Goal: Check status: Check status

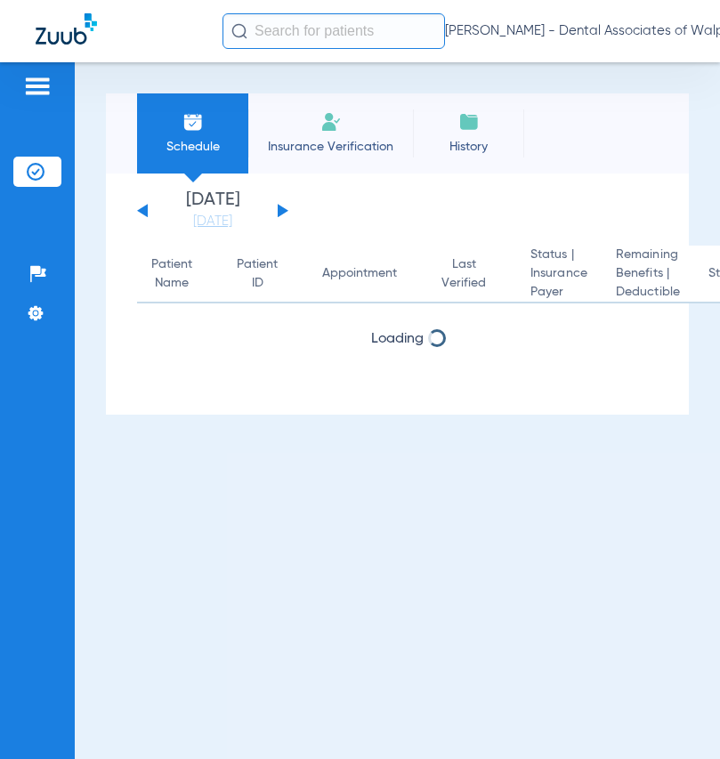
click at [253, 24] on input "text" at bounding box center [333, 31] width 222 height 36
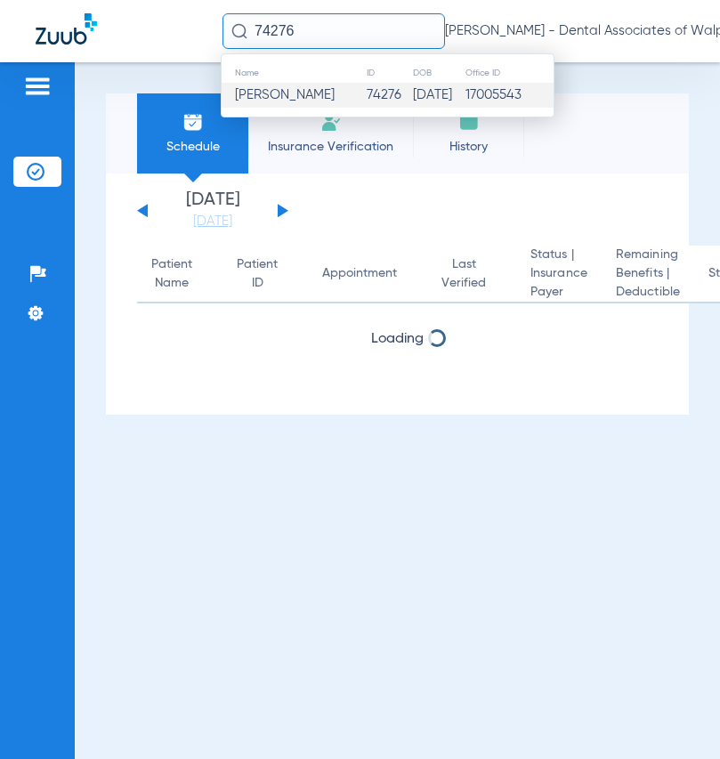
click at [254, 98] on span "[PERSON_NAME]" at bounding box center [285, 94] width 100 height 13
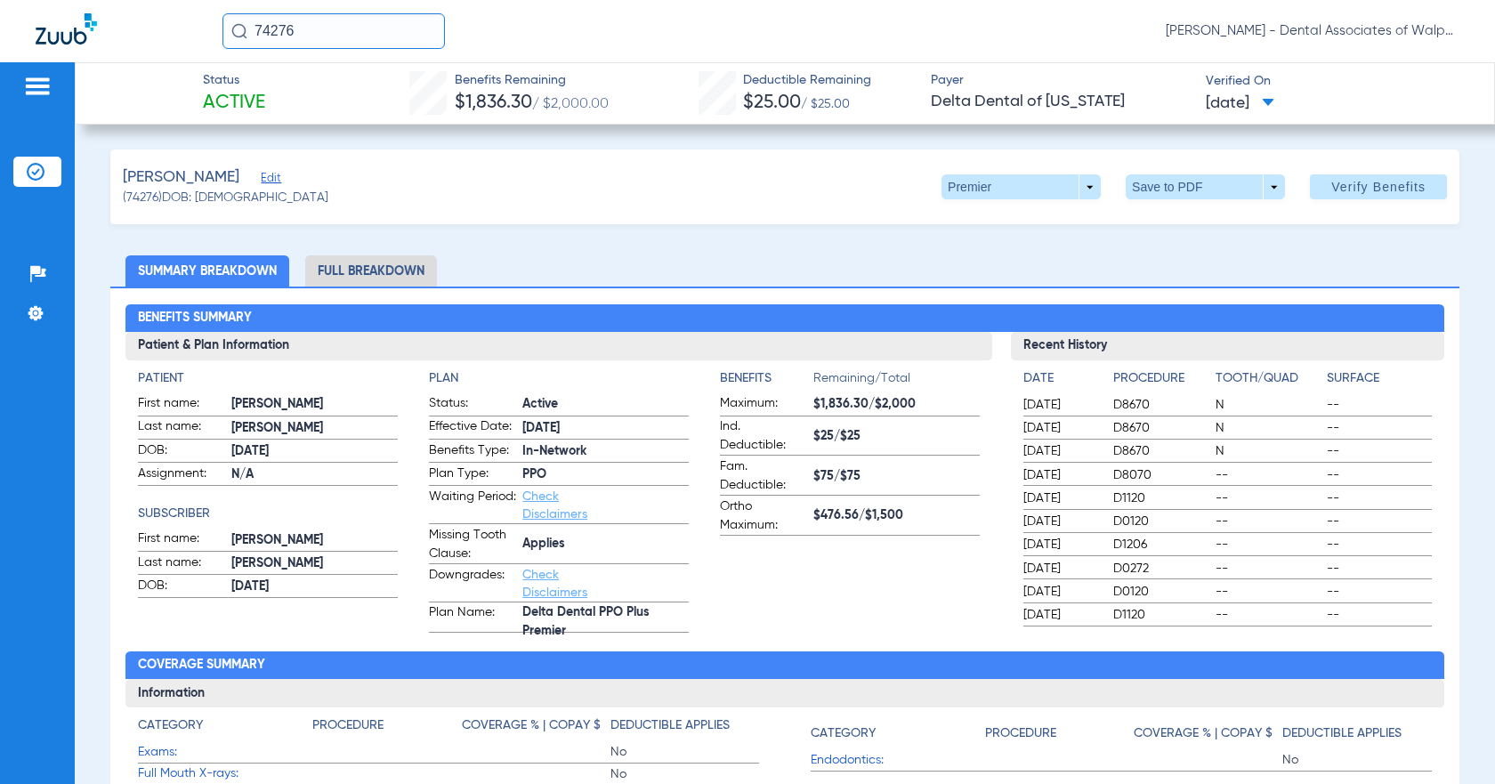
click at [368, 276] on li "Full Breakdown" at bounding box center [371, 270] width 132 height 31
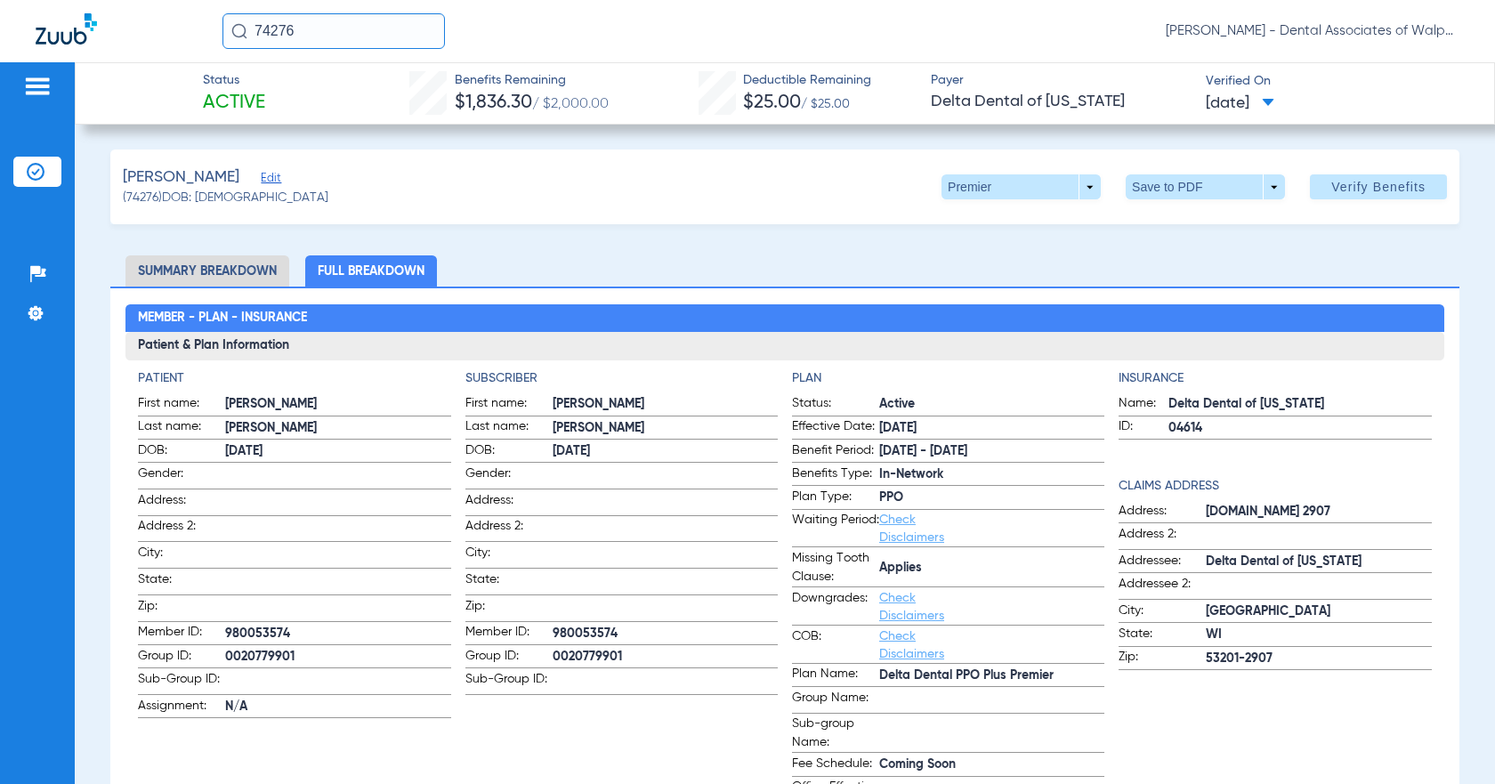
drag, startPoint x: 253, startPoint y: 27, endPoint x: 422, endPoint y: 4, distance: 170.5
click at [416, 43] on input "74276" at bounding box center [333, 31] width 222 height 36
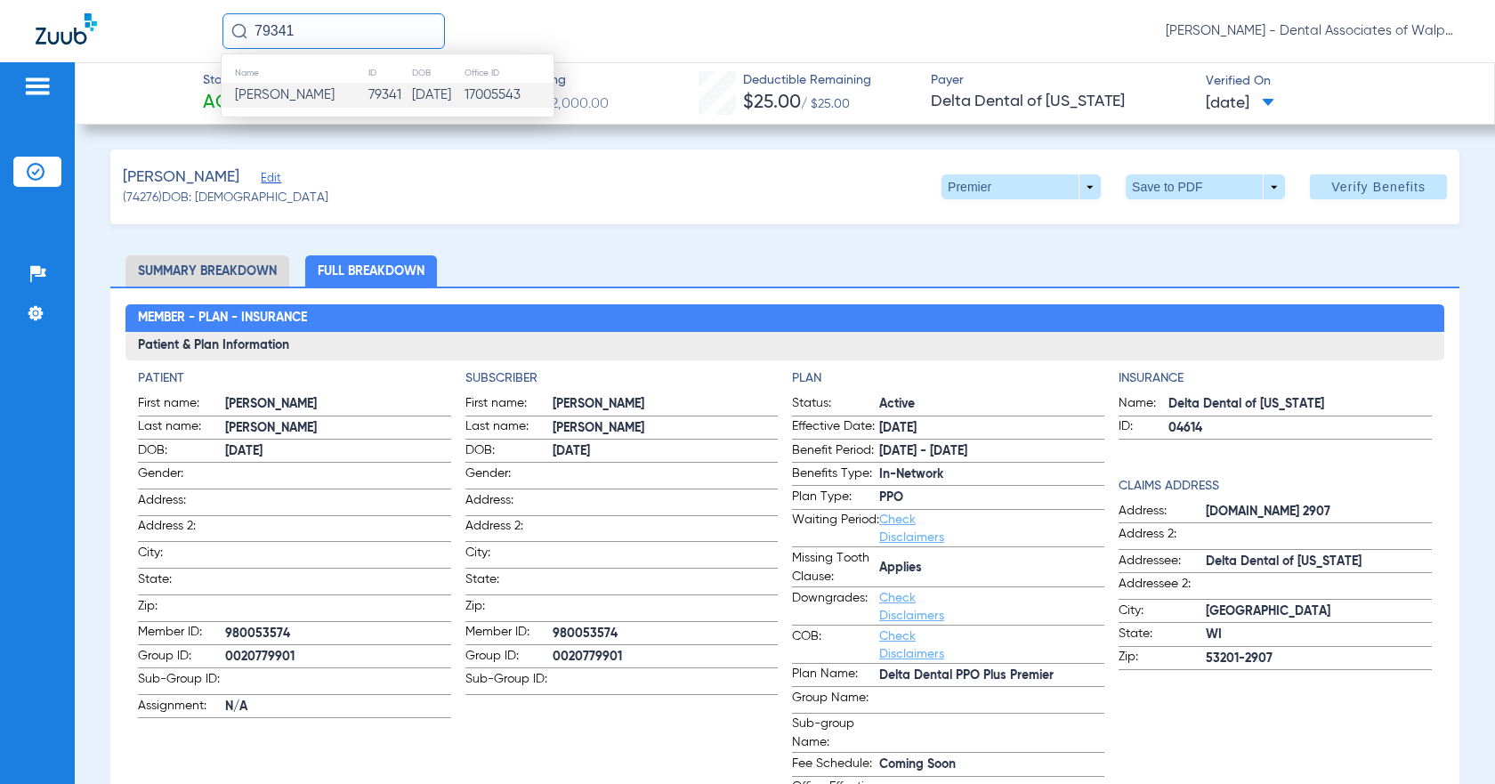
type input "79341"
click at [281, 96] on span "[PERSON_NAME]" at bounding box center [285, 94] width 100 height 13
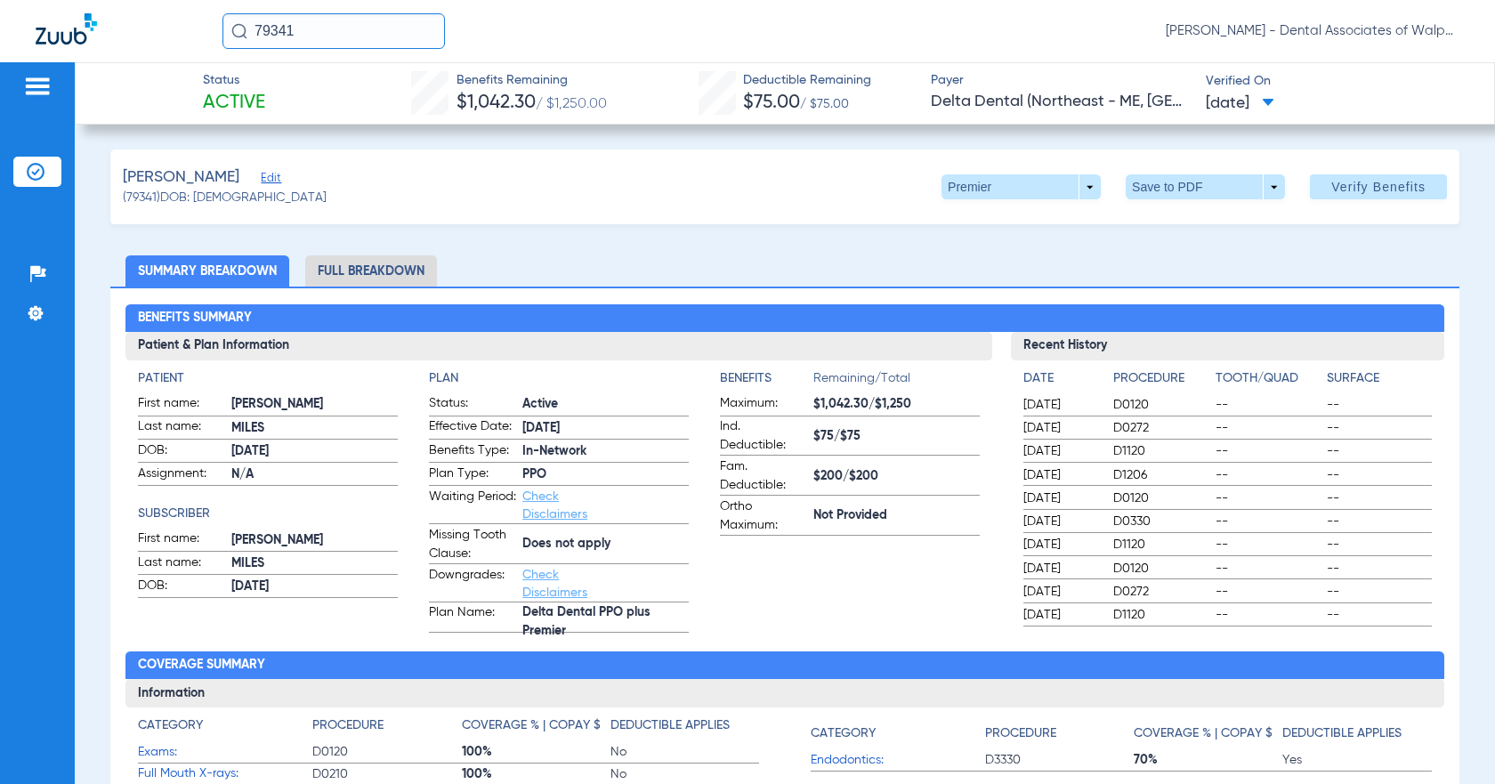
click at [377, 273] on li "Full Breakdown" at bounding box center [371, 270] width 132 height 31
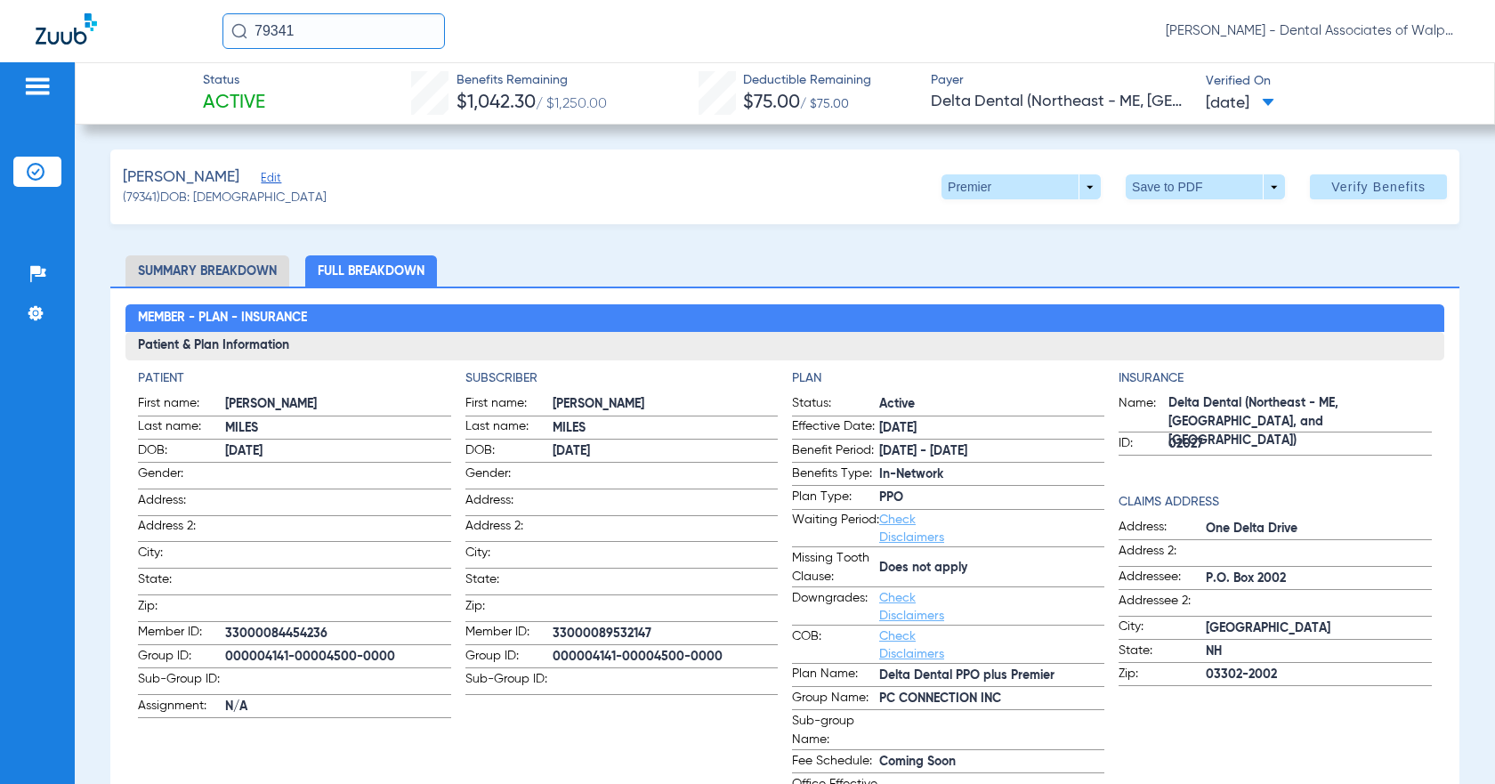
drag, startPoint x: 251, startPoint y: 32, endPoint x: 371, endPoint y: 11, distance: 122.0
click at [346, 53] on div "79341 [PERSON_NAME] - Dental Associates of Walpole" at bounding box center [747, 31] width 1495 height 62
click at [294, 30] on input "[PERSON_NAME]" at bounding box center [333, 31] width 222 height 36
type input "n"
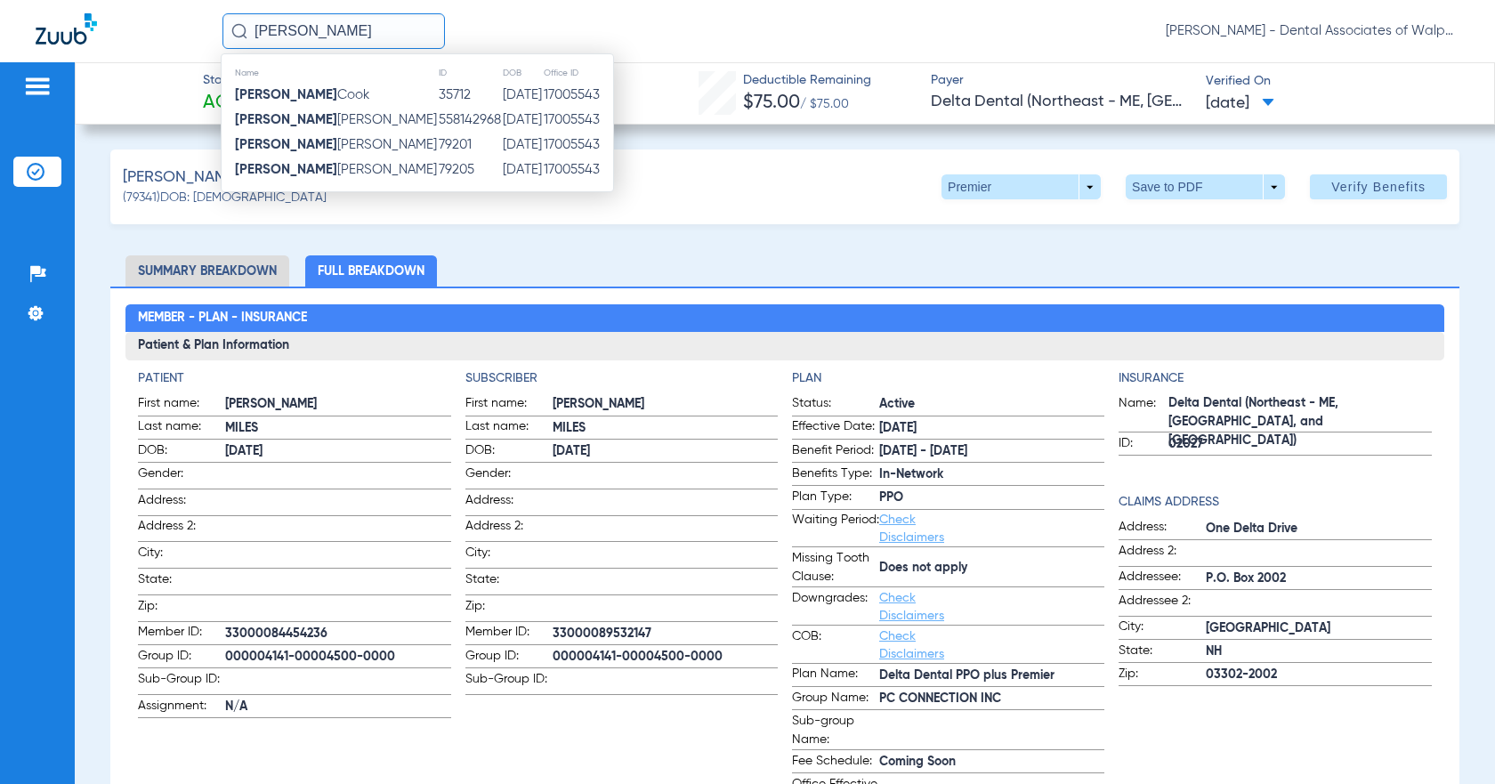
click at [261, 119] on strong "[PERSON_NAME]" at bounding box center [286, 119] width 102 height 13
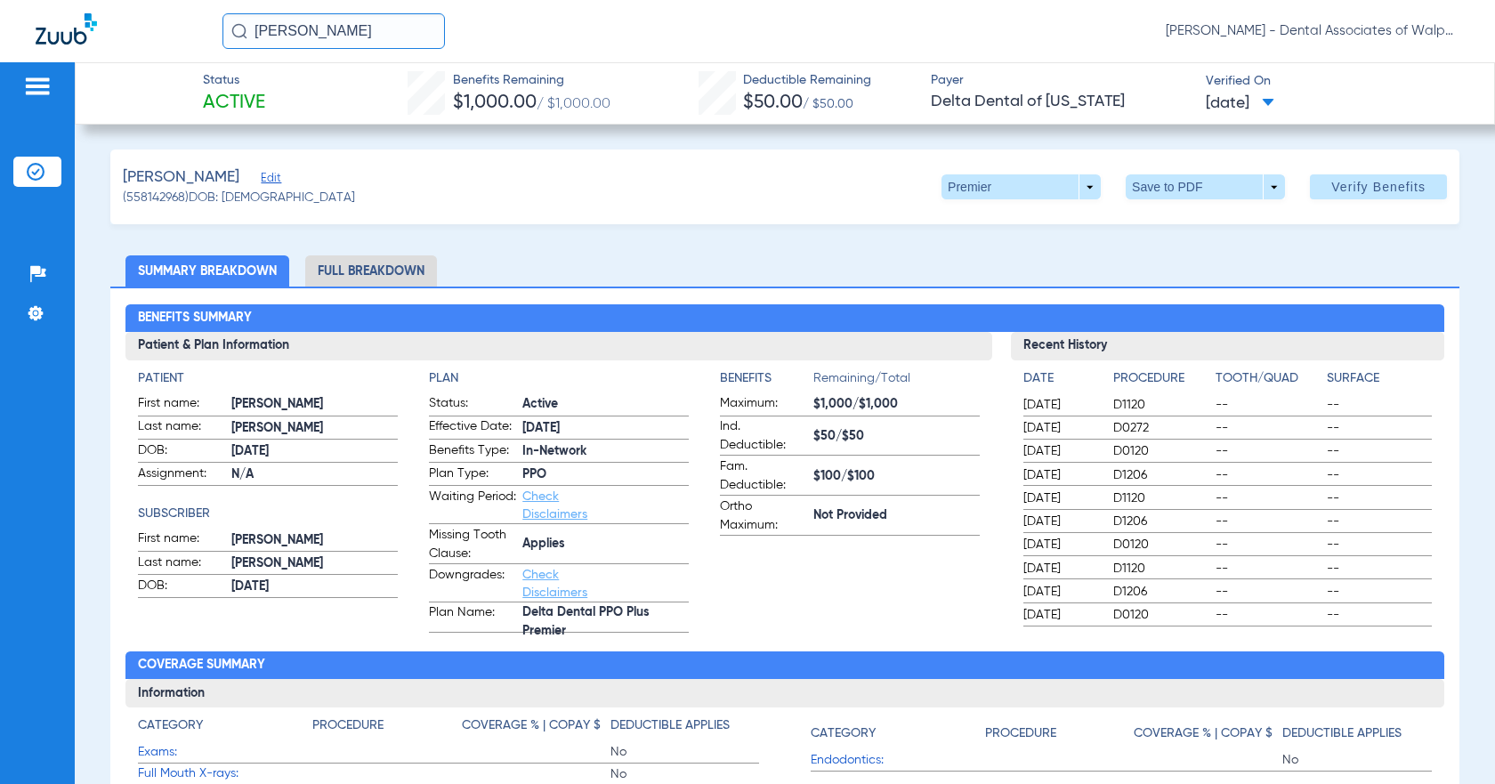
click at [367, 273] on li "Full Breakdown" at bounding box center [371, 270] width 132 height 31
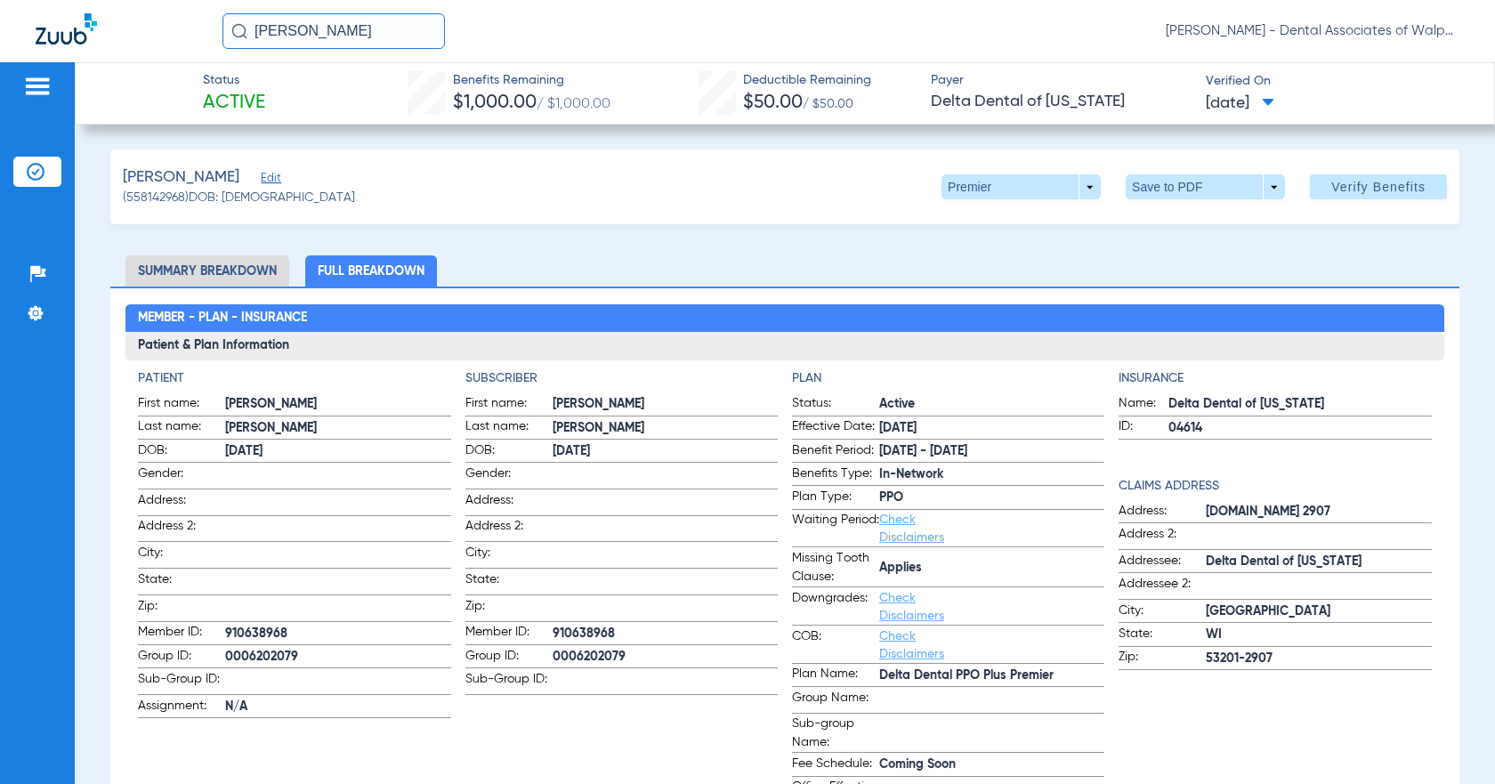
drag, startPoint x: 254, startPoint y: 33, endPoint x: 466, endPoint y: 2, distance: 214.9
click at [457, 29] on div "[PERSON_NAME] [PERSON_NAME] - Dental Associates of Walpole" at bounding box center [840, 31] width 1237 height 36
click at [312, 34] on input "46915" at bounding box center [333, 31] width 222 height 36
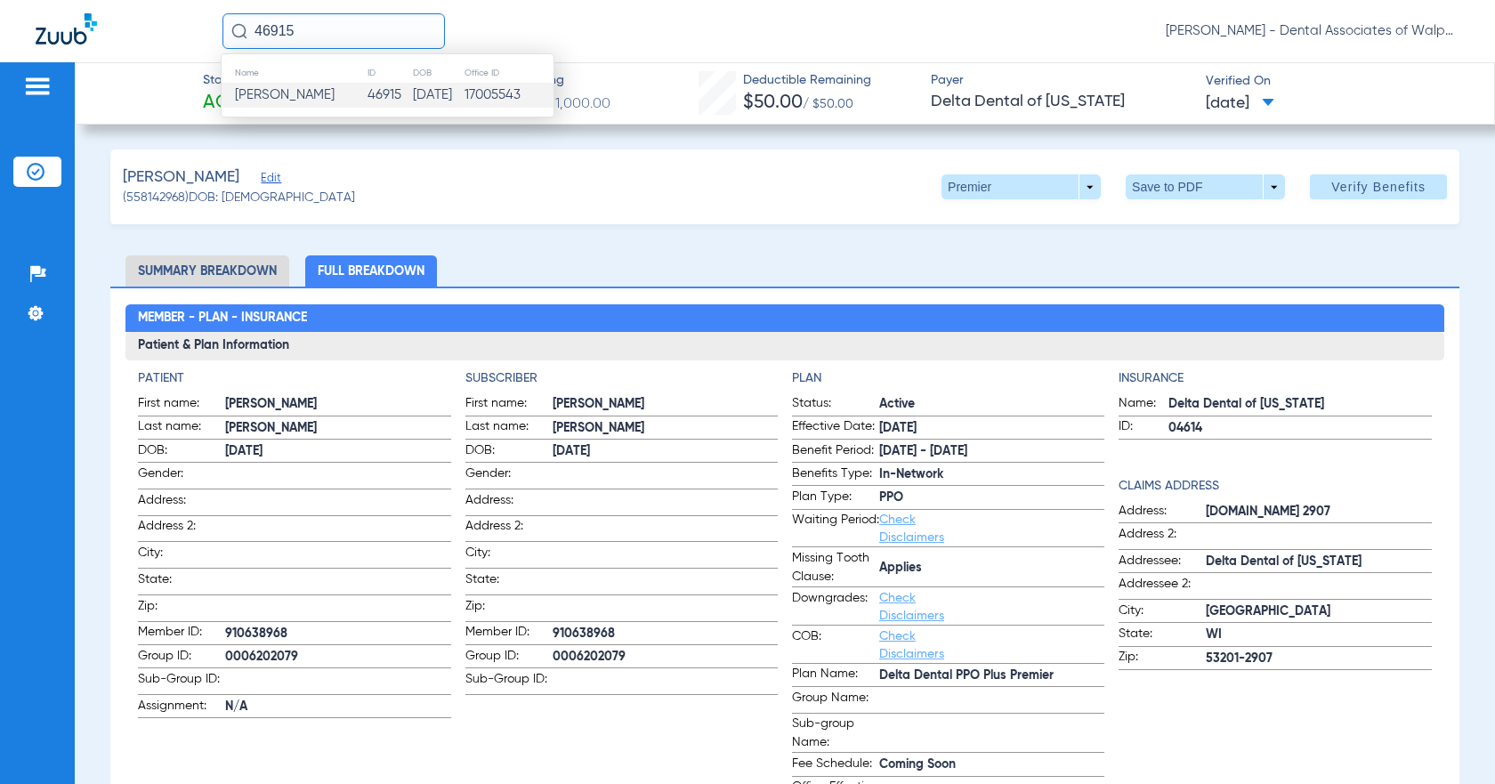
click at [300, 96] on span "[PERSON_NAME]" at bounding box center [285, 94] width 100 height 13
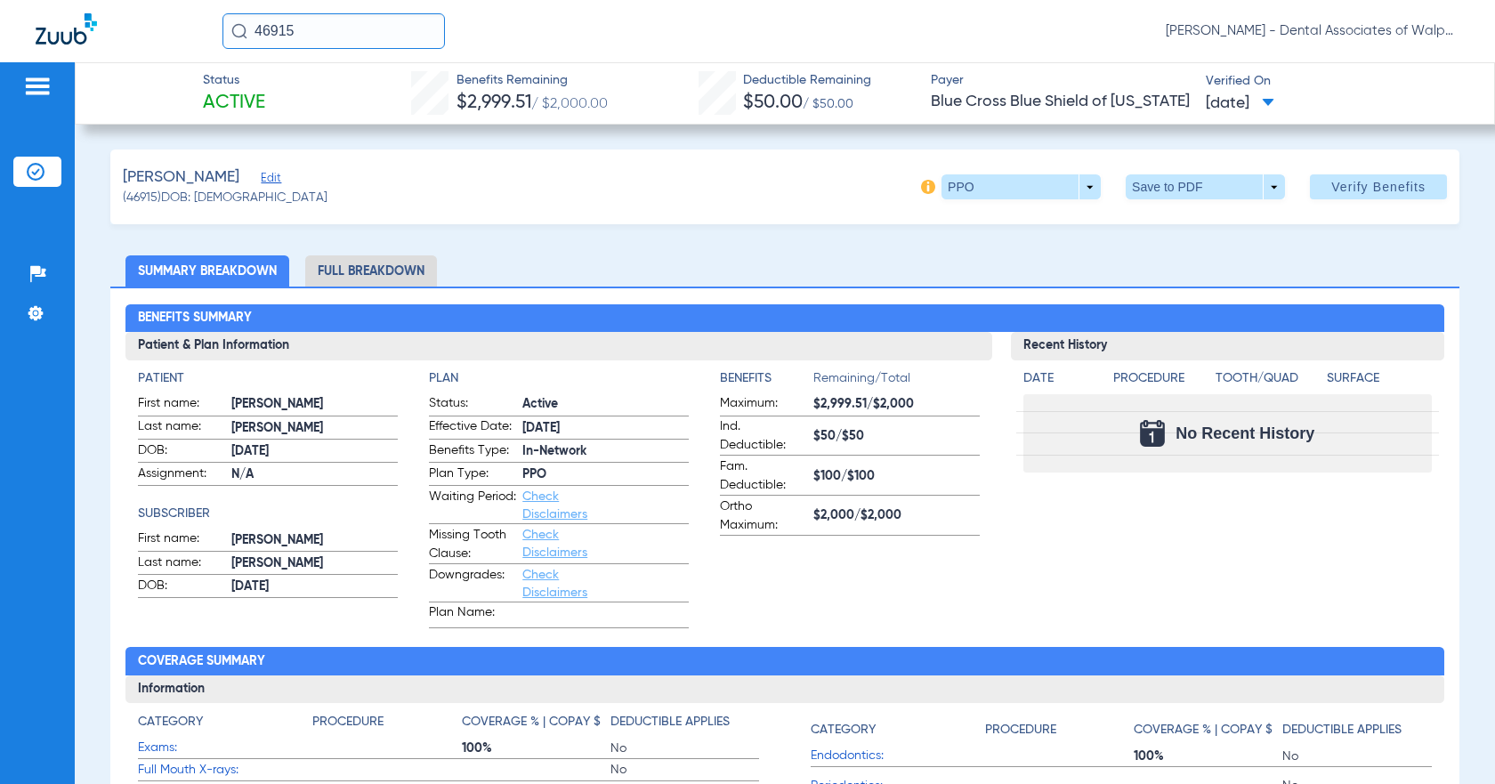
click at [340, 270] on li "Full Breakdown" at bounding box center [371, 270] width 132 height 31
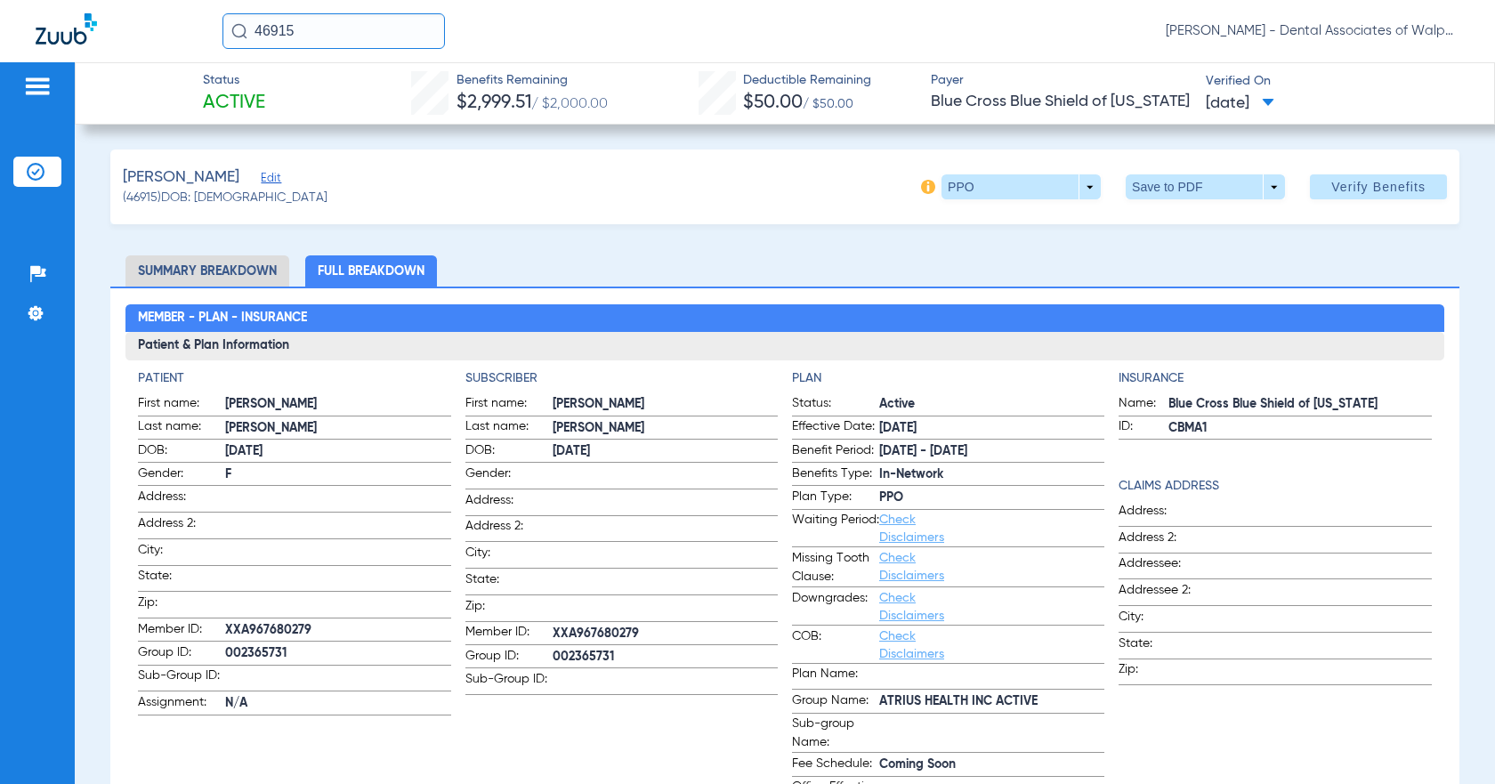
drag, startPoint x: 255, startPoint y: 28, endPoint x: 386, endPoint y: 4, distance: 133.9
click at [378, 21] on input "46915" at bounding box center [333, 31] width 222 height 36
type input "[PERSON_NAME]"
click at [313, 28] on input "[PERSON_NAME]" at bounding box center [333, 31] width 222 height 36
type input "[PERSON_NAME]"
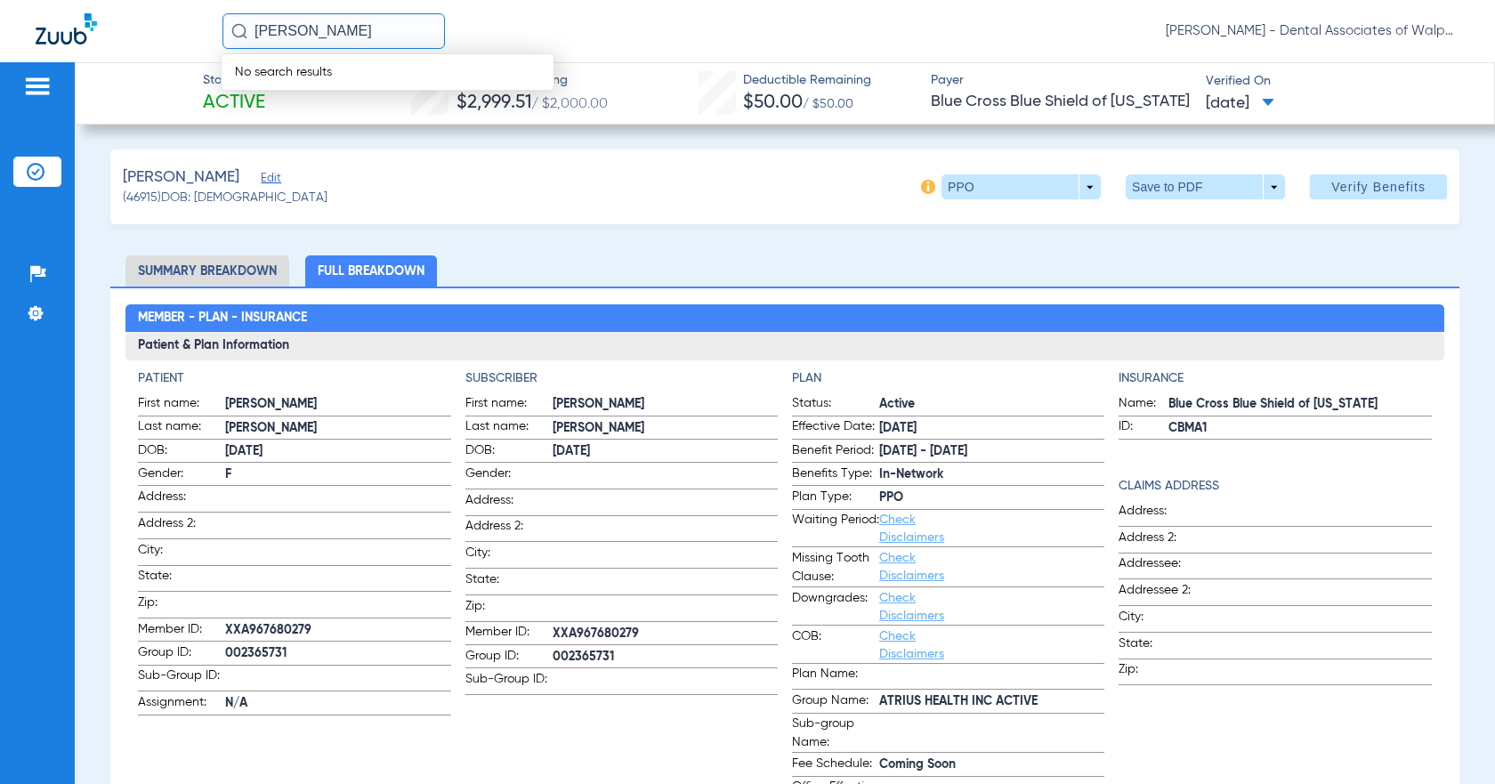
click at [264, 28] on input "[PERSON_NAME]" at bounding box center [333, 31] width 222 height 36
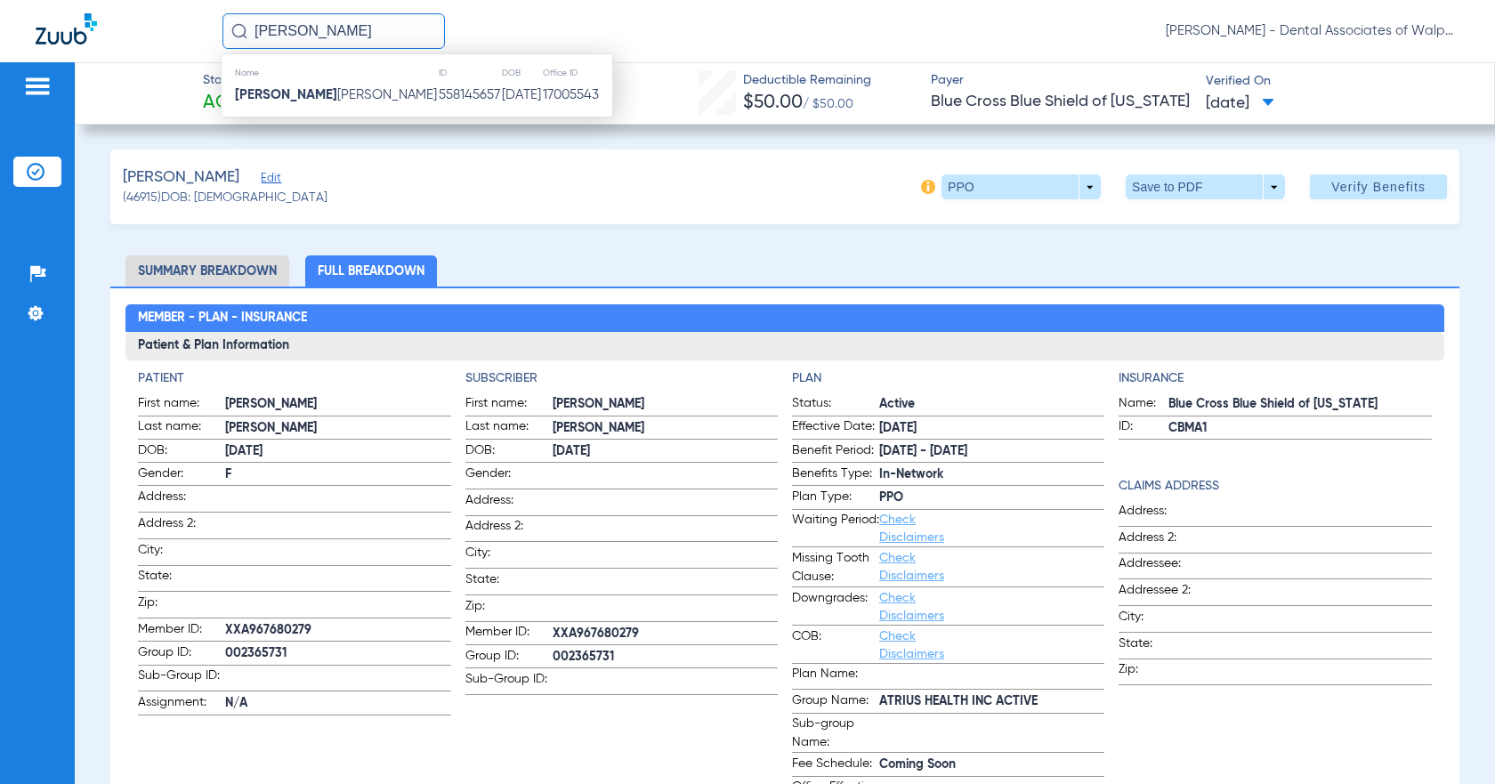
click at [301, 95] on strong "[PERSON_NAME]" at bounding box center [286, 94] width 102 height 13
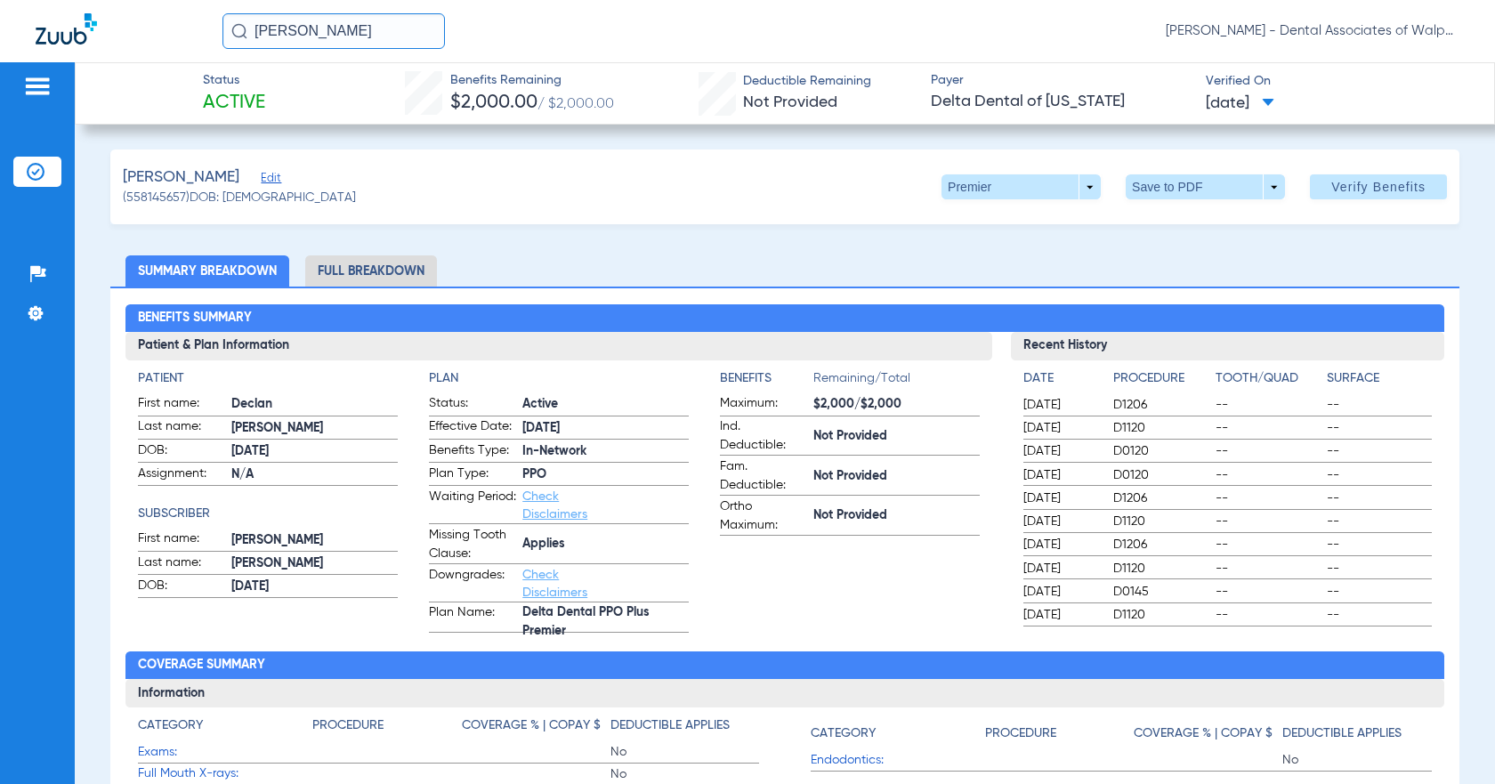
click at [352, 267] on li "Full Breakdown" at bounding box center [371, 270] width 132 height 31
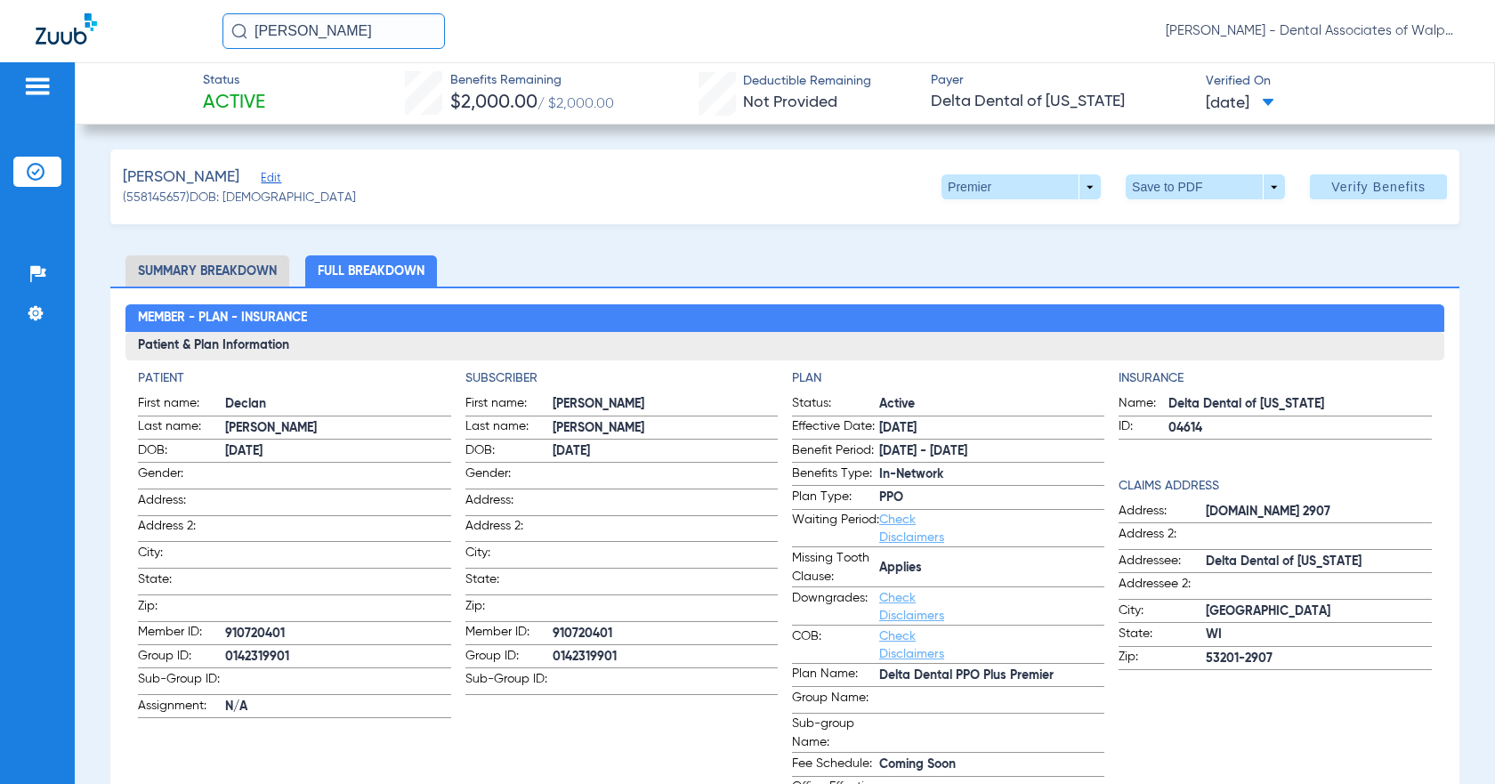
drag, startPoint x: 269, startPoint y: 28, endPoint x: 411, endPoint y: 23, distance: 142.5
click at [407, 27] on input "[PERSON_NAME]" at bounding box center [333, 31] width 222 height 36
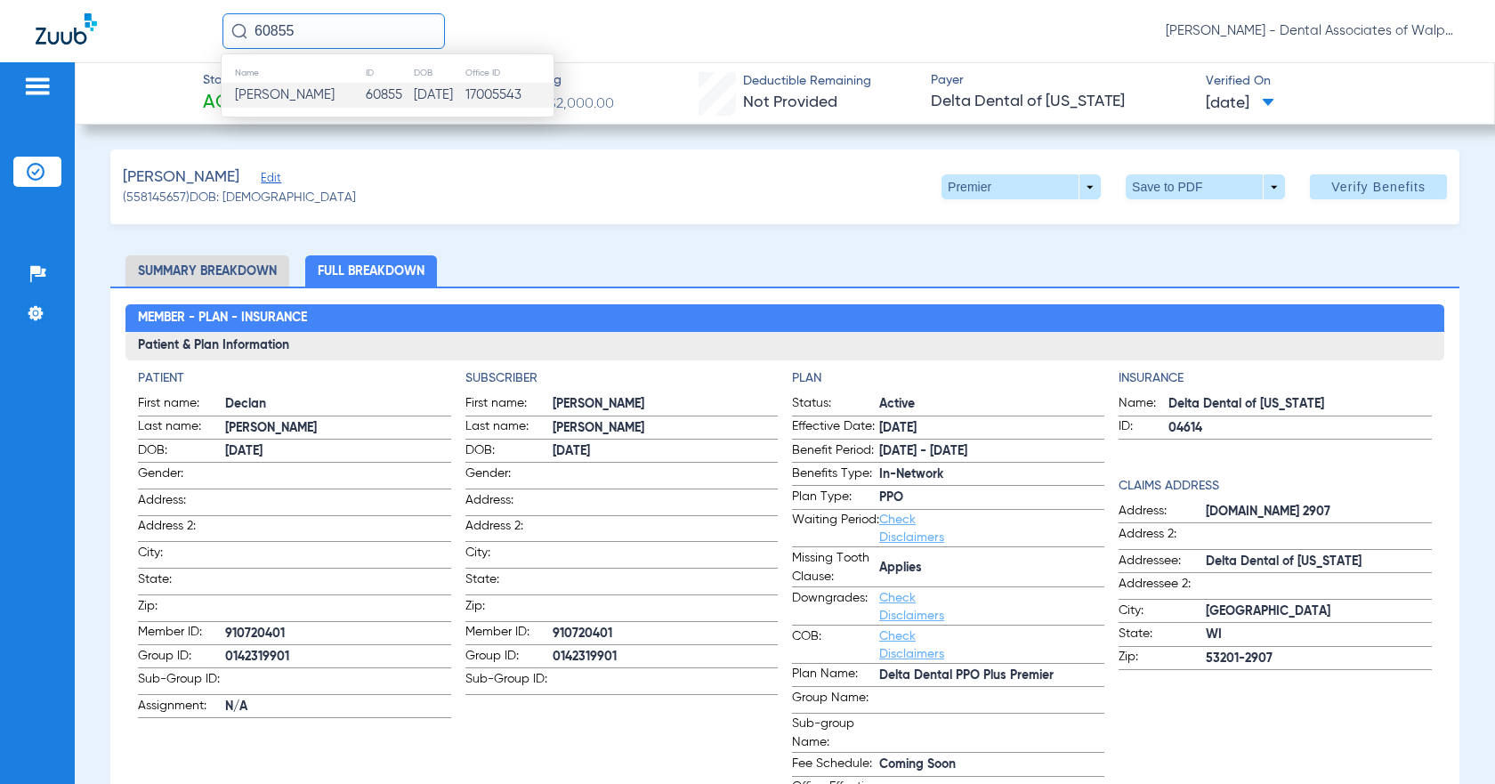
click at [268, 99] on span "[PERSON_NAME]" at bounding box center [285, 94] width 100 height 13
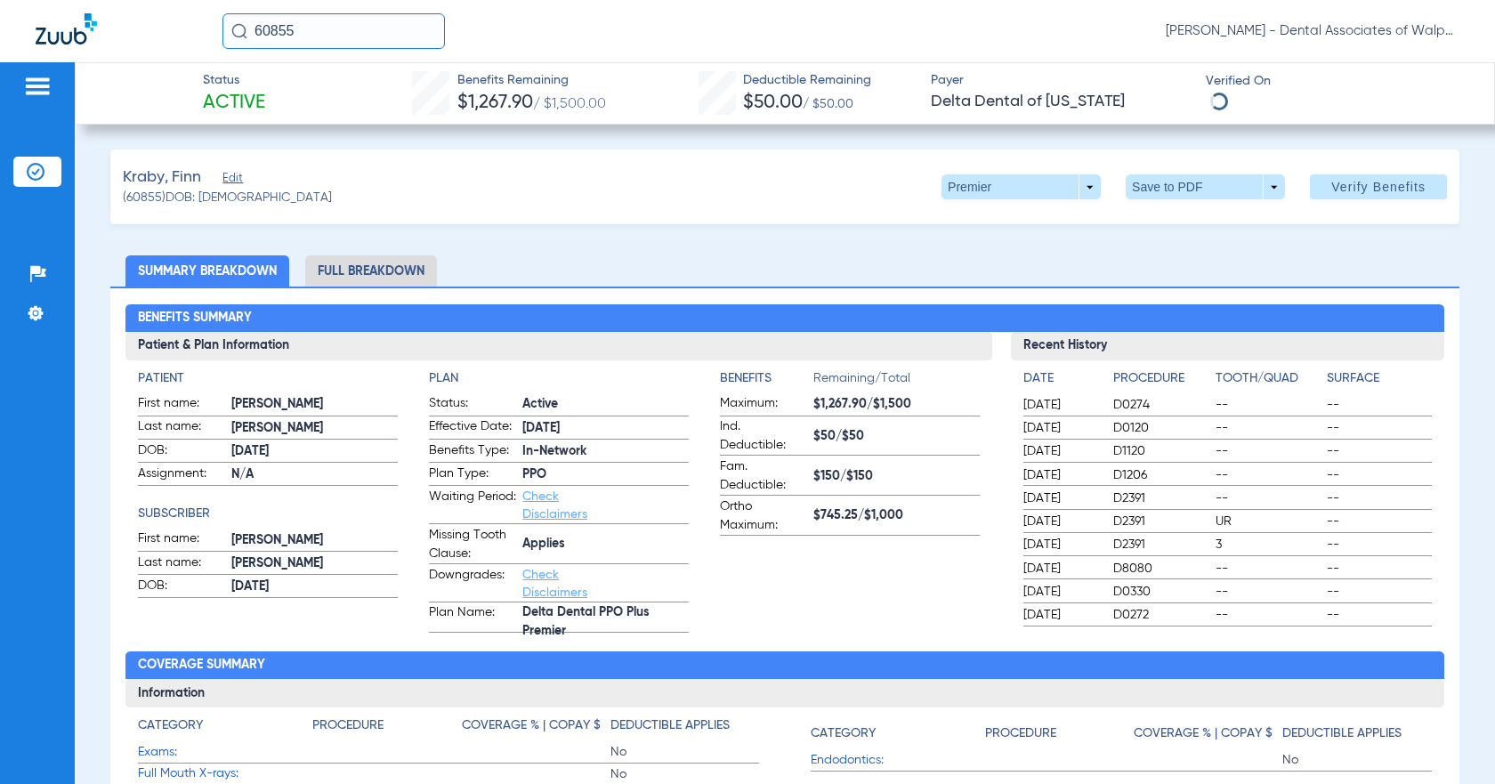
click at [387, 275] on li "Full Breakdown" at bounding box center [371, 270] width 132 height 31
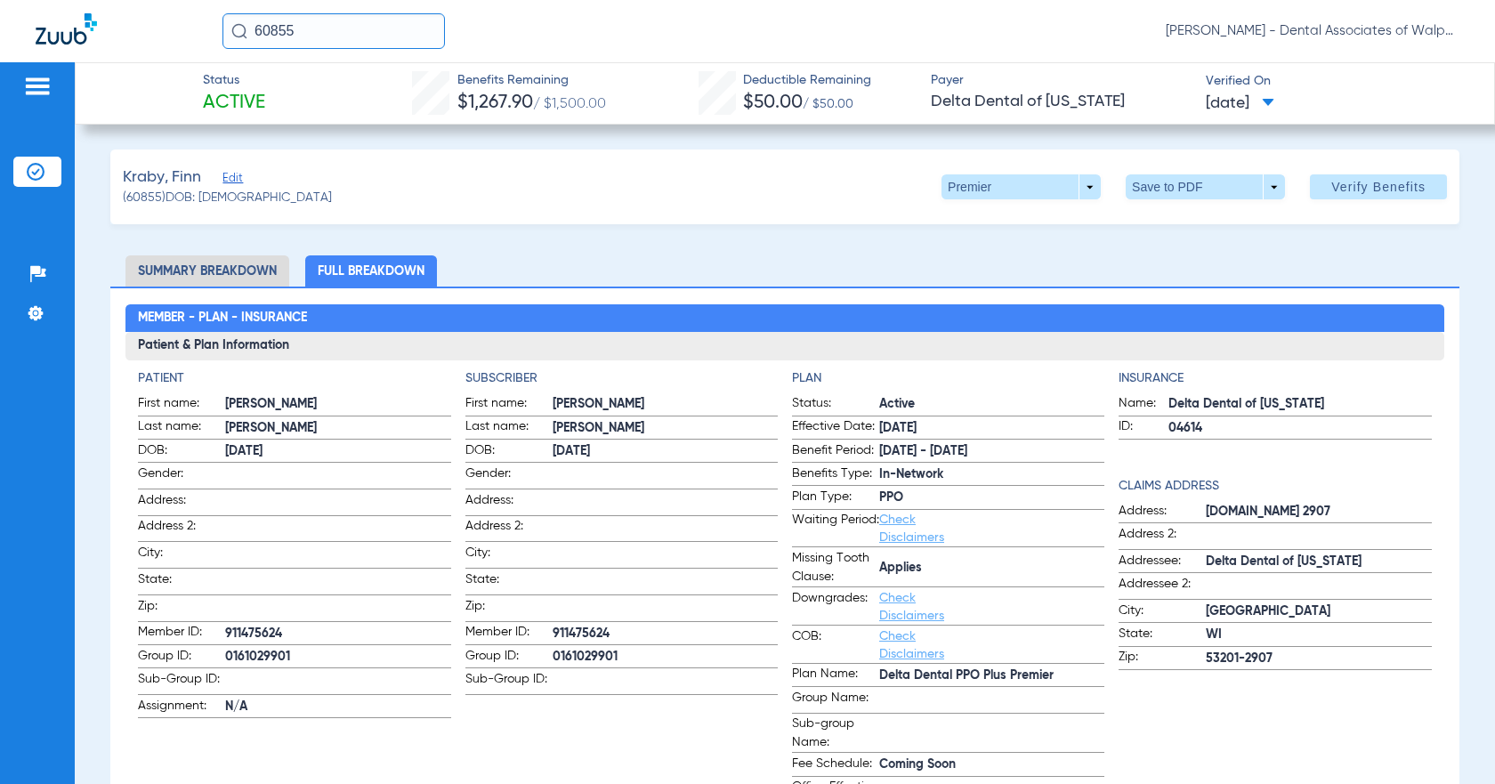
drag, startPoint x: 258, startPoint y: 29, endPoint x: 376, endPoint y: 13, distance: 119.4
click at [378, 20] on input "60855" at bounding box center [333, 31] width 222 height 36
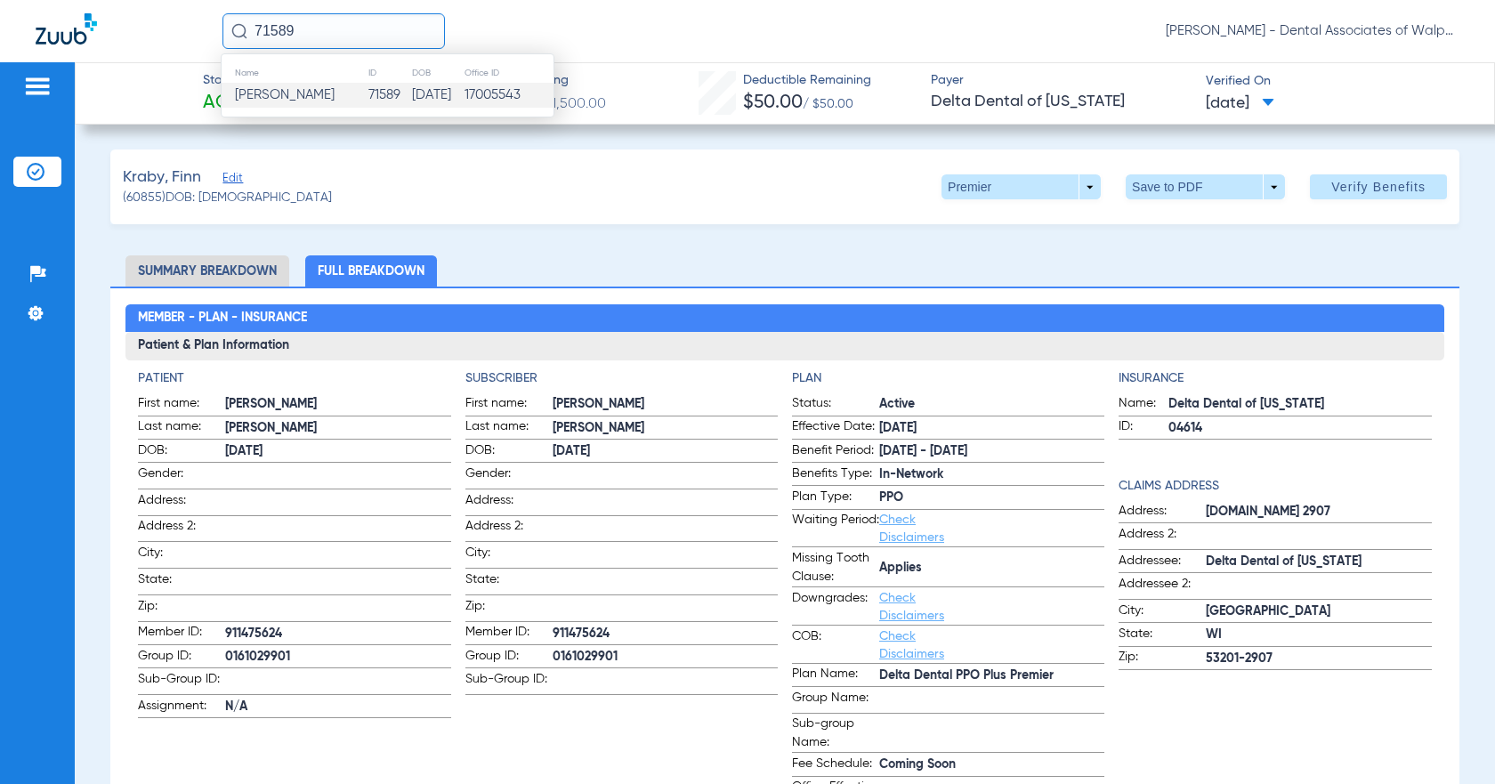
click at [313, 99] on span "[PERSON_NAME]" at bounding box center [285, 94] width 100 height 13
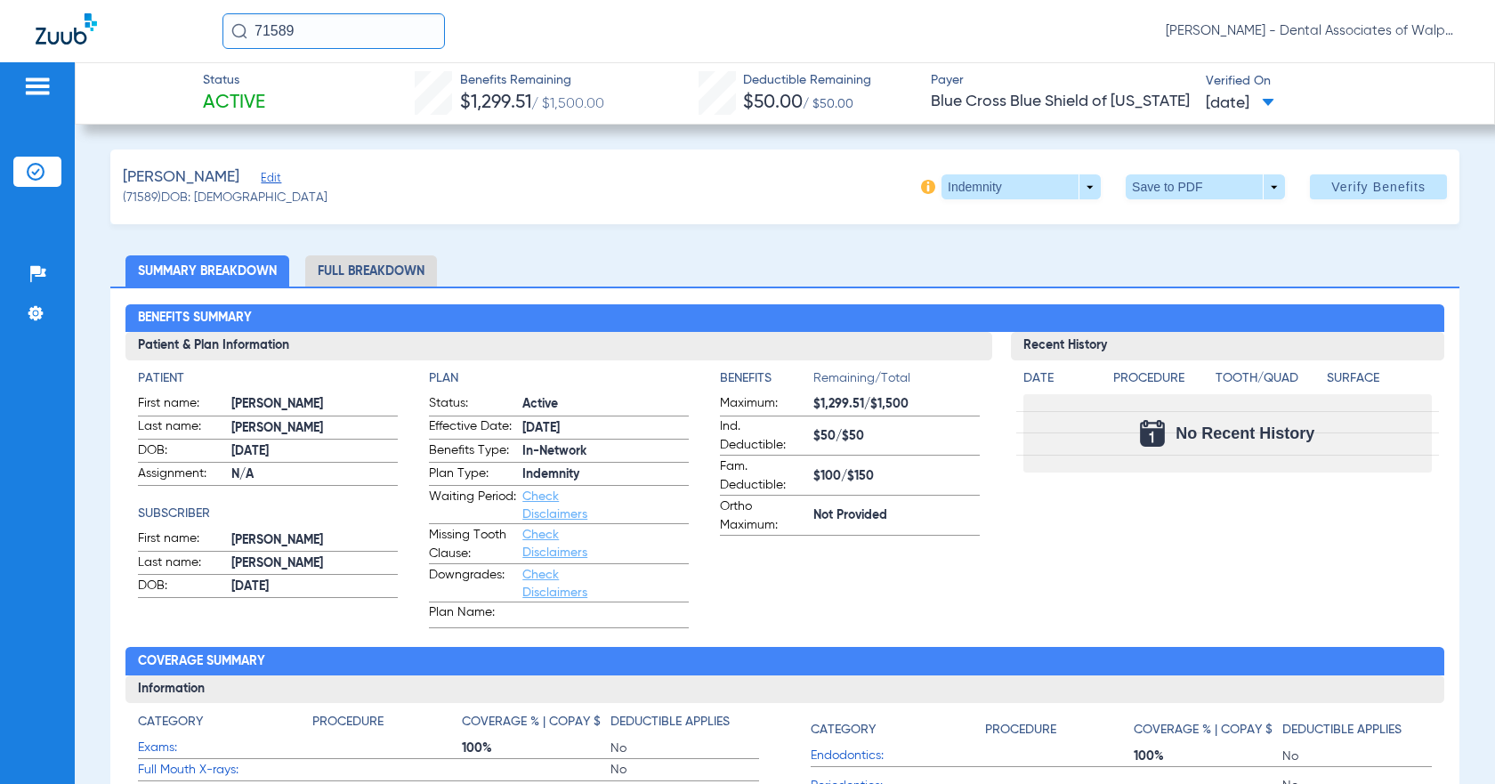
click at [335, 267] on li "Full Breakdown" at bounding box center [371, 270] width 132 height 31
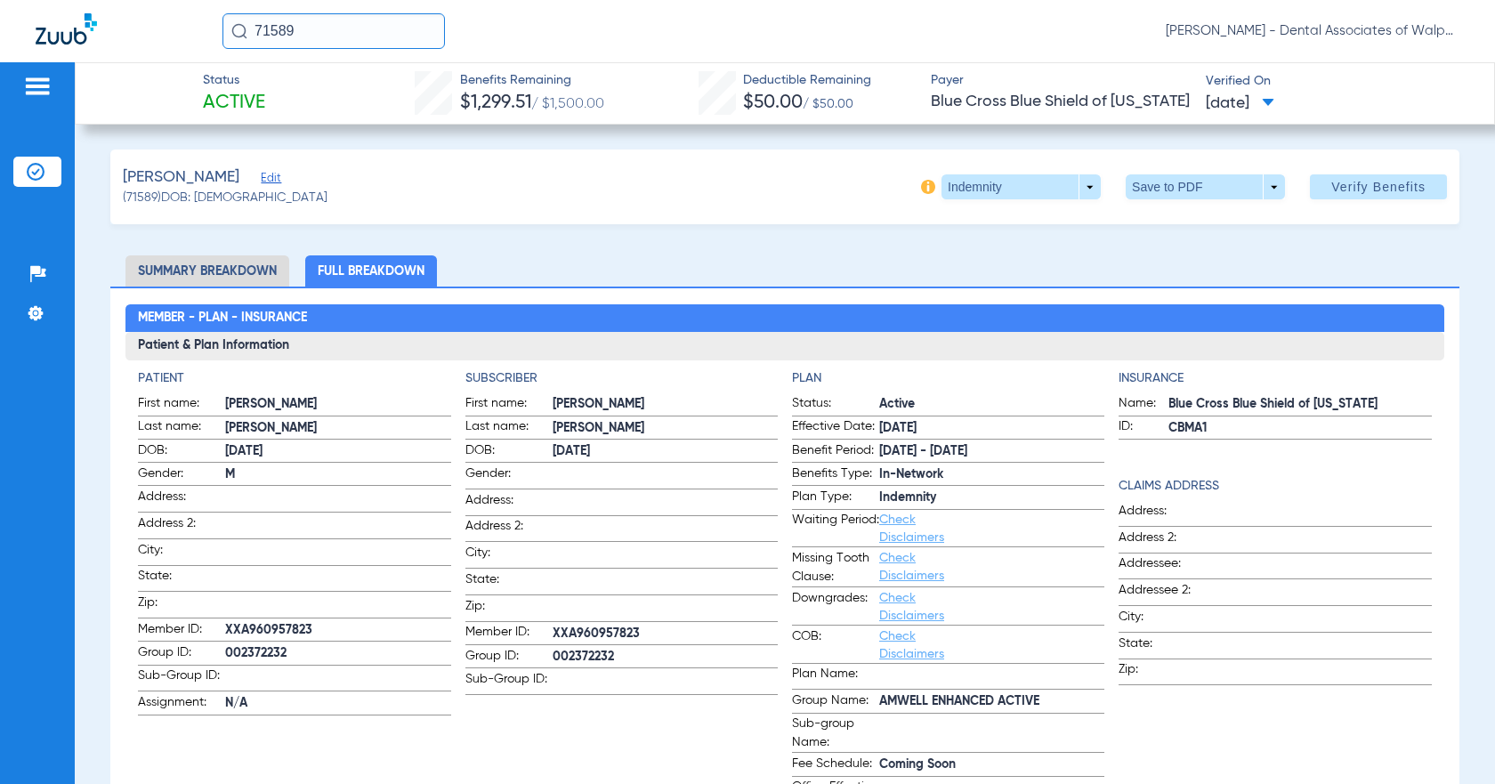
drag, startPoint x: 253, startPoint y: 28, endPoint x: 381, endPoint y: 1, distance: 130.9
click at [379, 20] on input "71589" at bounding box center [333, 31] width 222 height 36
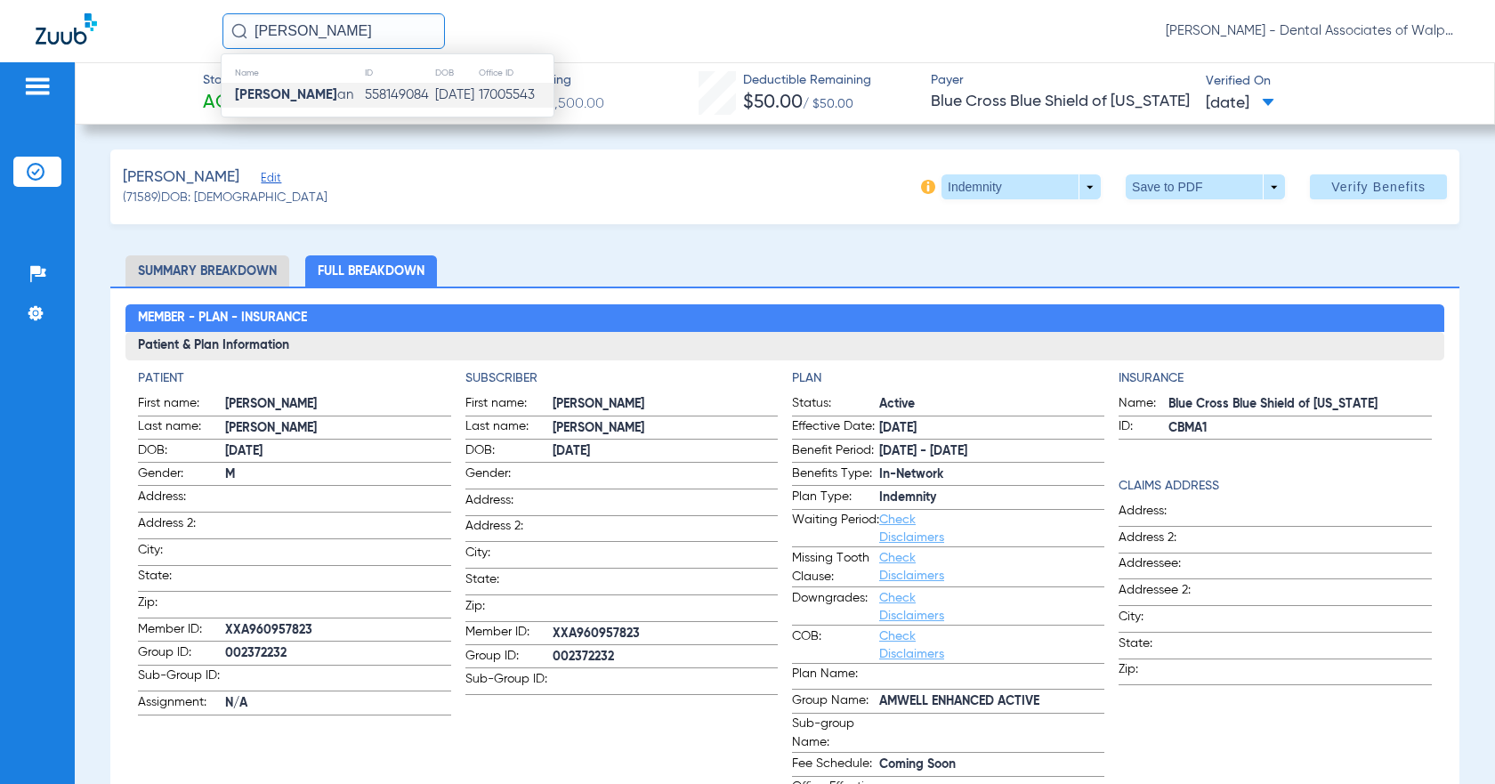
click at [307, 95] on strong "[PERSON_NAME]" at bounding box center [286, 94] width 102 height 13
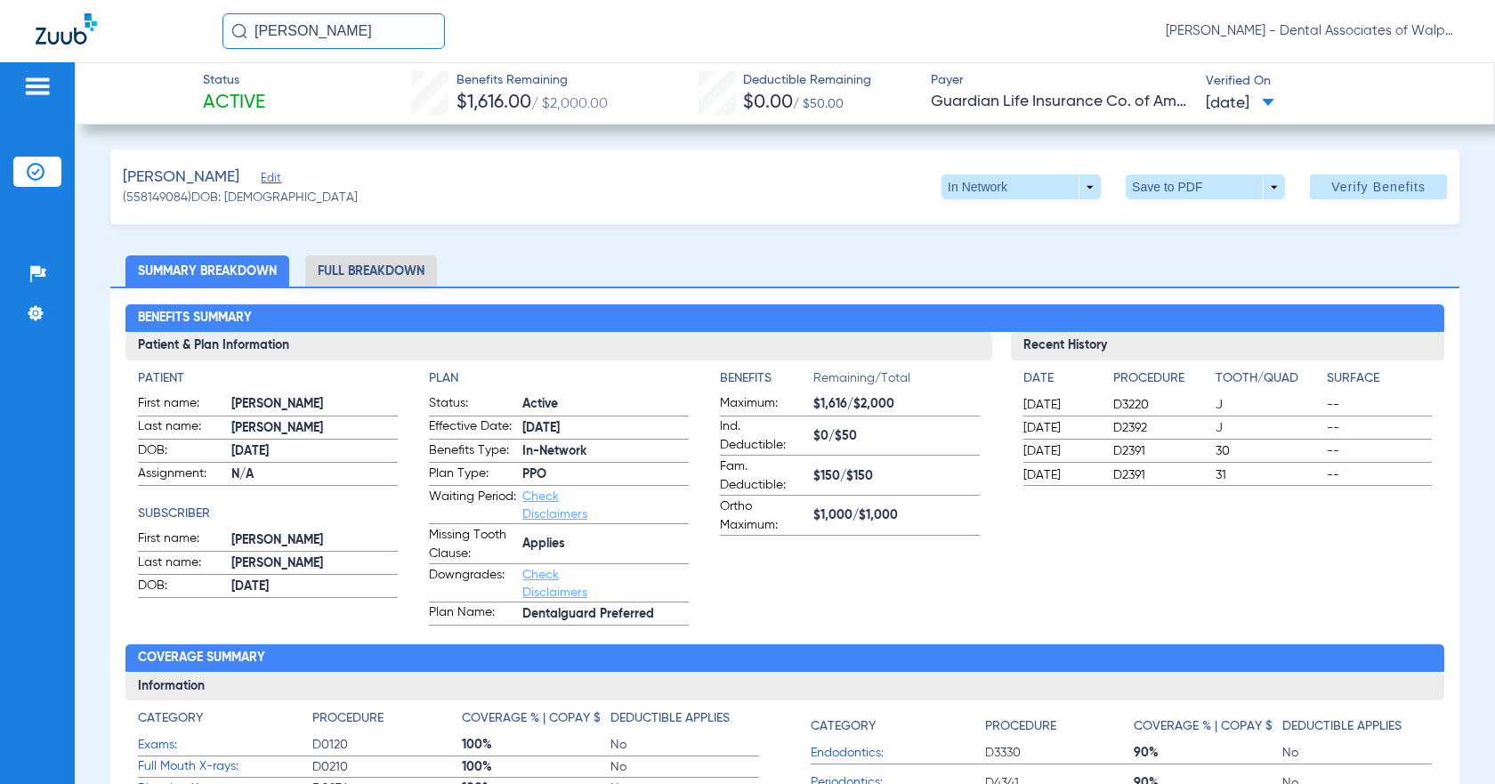
click at [377, 271] on li "Full Breakdown" at bounding box center [371, 270] width 132 height 31
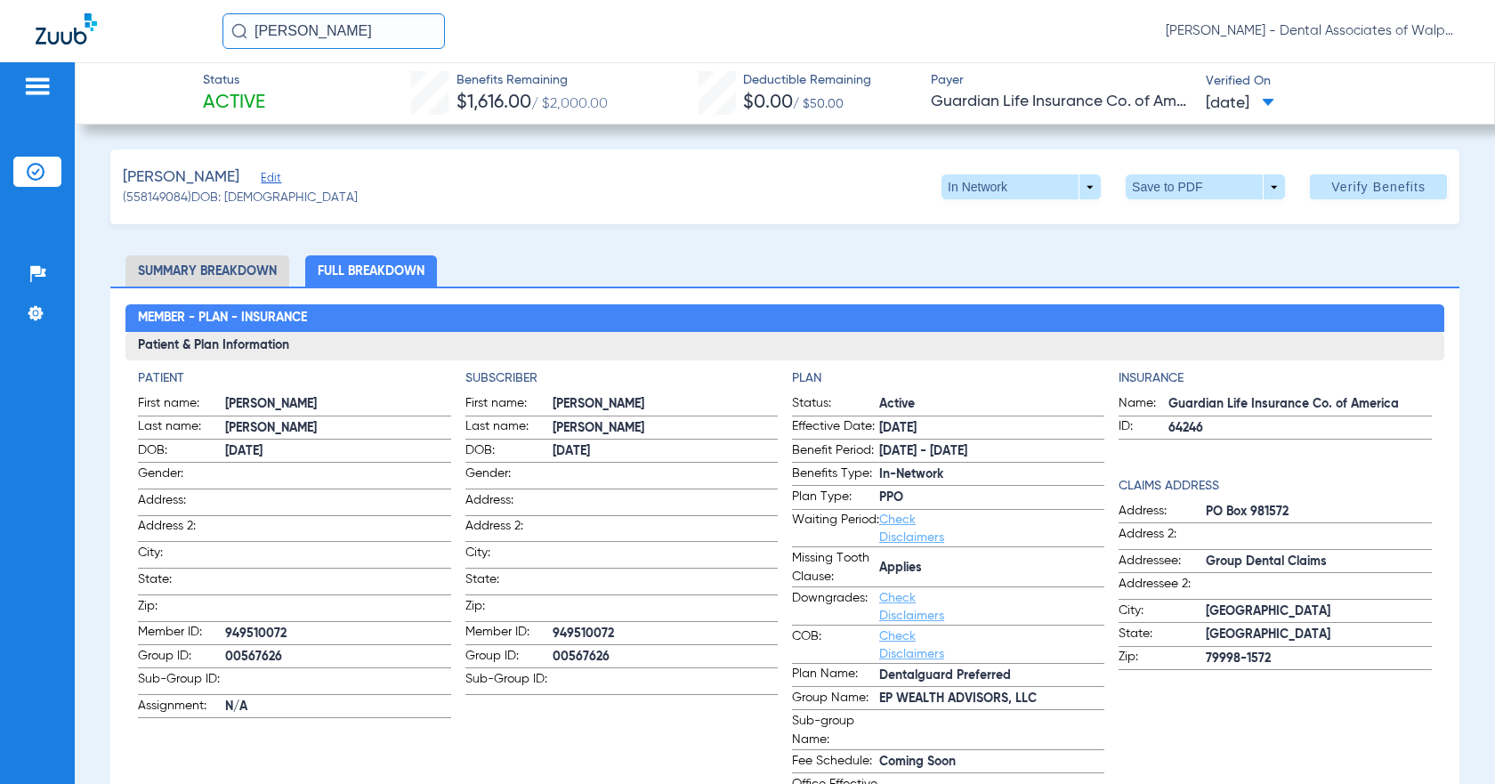
drag, startPoint x: 253, startPoint y: 31, endPoint x: 441, endPoint y: 53, distance: 189.9
click at [441, 53] on div "[PERSON_NAME] [PERSON_NAME] - Dental Associates of Walpole" at bounding box center [747, 31] width 1495 height 62
click at [303, 33] on input "84213" at bounding box center [333, 31] width 222 height 36
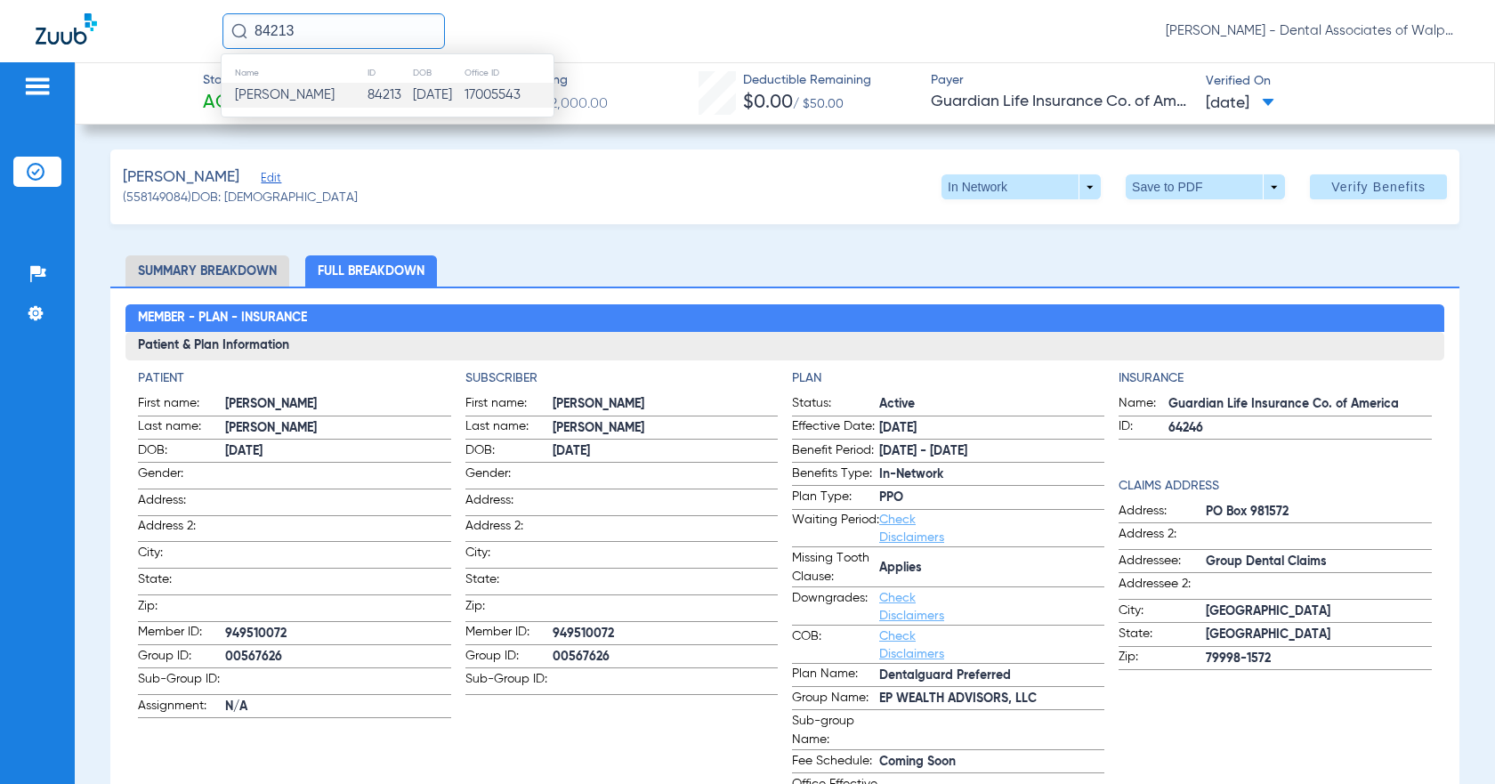
type input "84213"
click at [286, 96] on span "[PERSON_NAME]" at bounding box center [285, 94] width 100 height 13
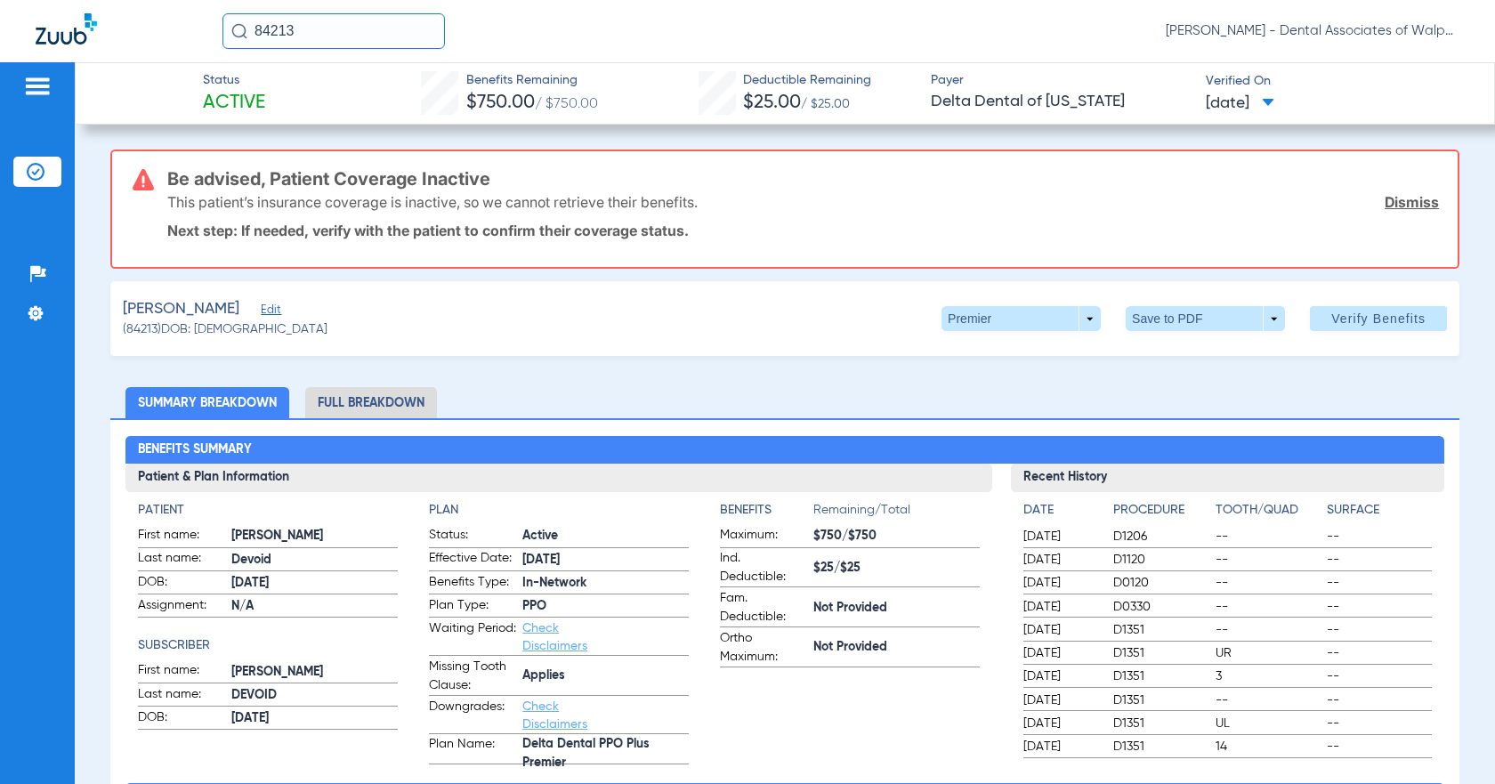
drag, startPoint x: 254, startPoint y: 26, endPoint x: 399, endPoint y: 37, distance: 145.5
click at [399, 37] on input "84213" at bounding box center [333, 31] width 222 height 36
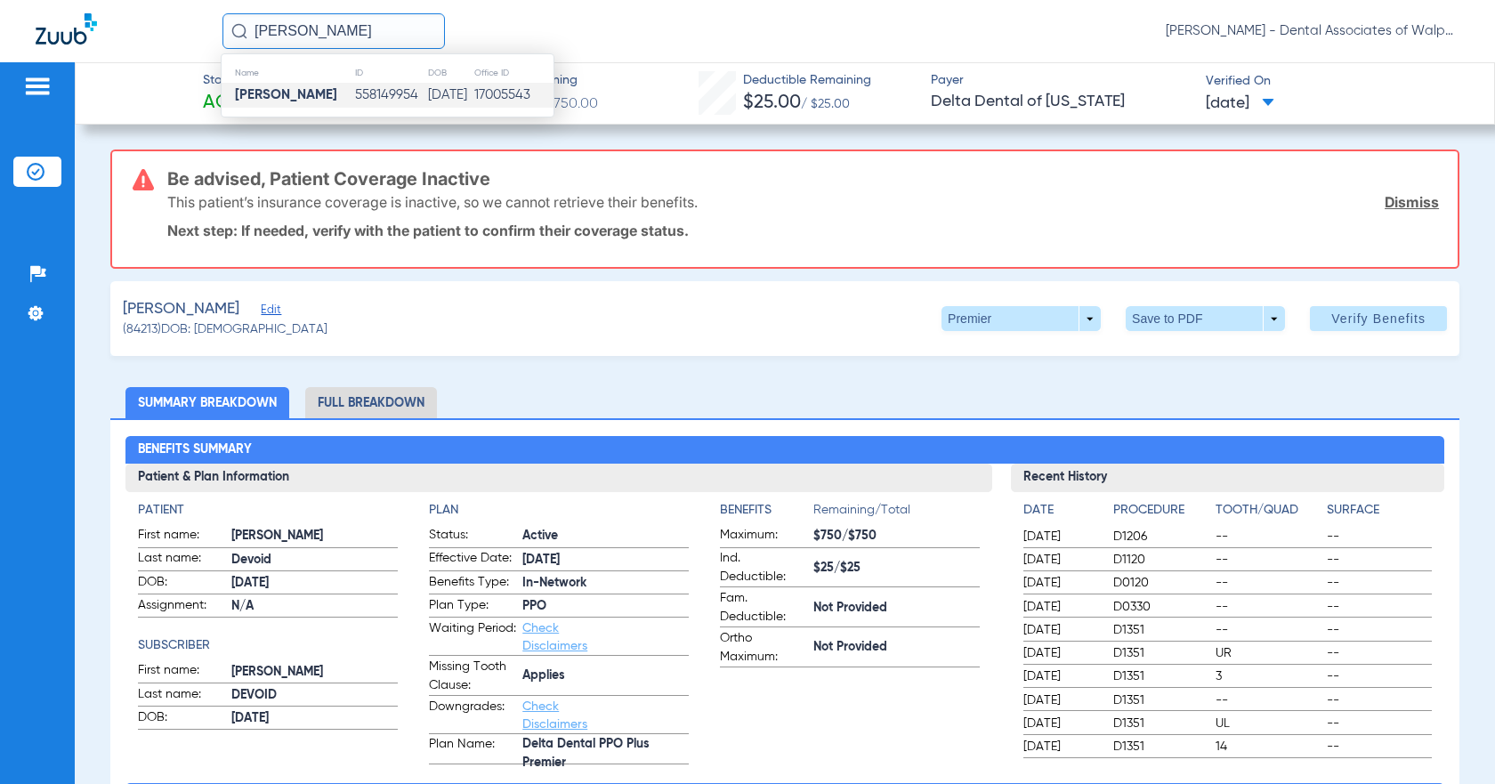
type input "[PERSON_NAME]"
click at [312, 101] on strong "[PERSON_NAME]" at bounding box center [286, 94] width 102 height 13
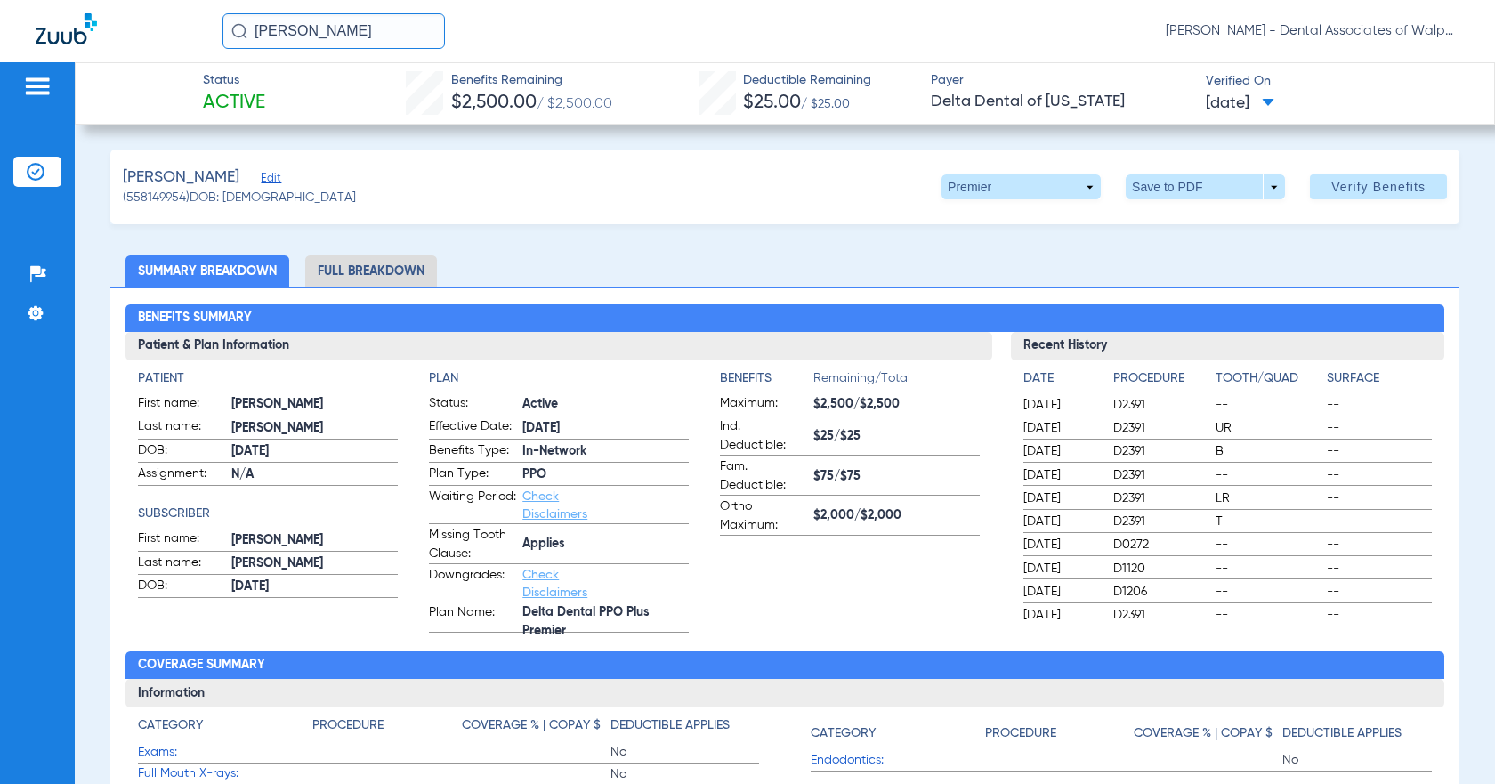
click at [350, 271] on li "Full Breakdown" at bounding box center [371, 270] width 132 height 31
